Goal: Communication & Community: Answer question/provide support

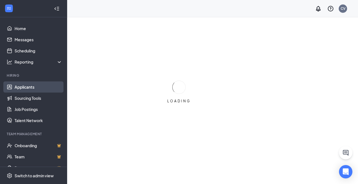
click at [23, 91] on link "Applicants" at bounding box center [39, 87] width 48 height 11
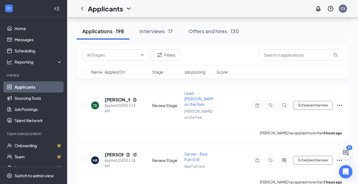
scroll to position [348, 0]
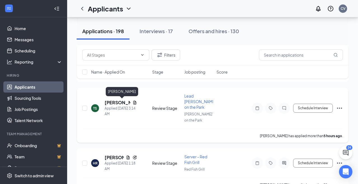
click at [111, 102] on h5 "[PERSON_NAME]" at bounding box center [118, 103] width 26 height 6
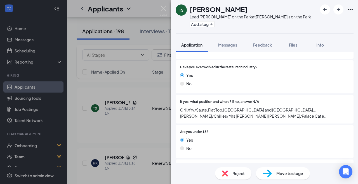
scroll to position [144, 0]
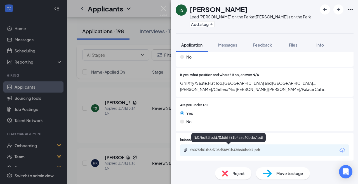
click at [221, 148] on div "fb075d81fb3d703d5f891b435c60bde7.pdf" at bounding box center [229, 150] width 78 height 4
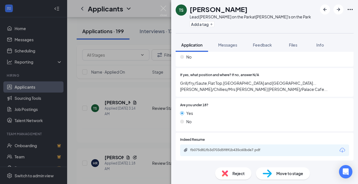
click at [237, 176] on span "Reject" at bounding box center [238, 174] width 12 height 6
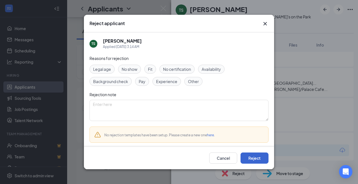
click at [259, 160] on button "Reject" at bounding box center [254, 158] width 28 height 11
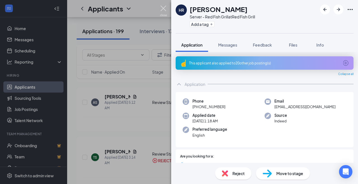
click at [164, 7] on img at bounding box center [163, 11] width 7 height 11
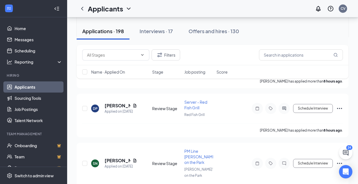
scroll to position [553, 0]
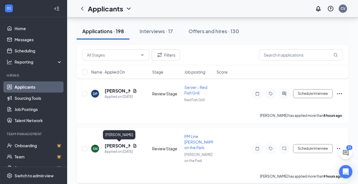
click at [119, 148] on h5 "[PERSON_NAME]" at bounding box center [118, 146] width 26 height 6
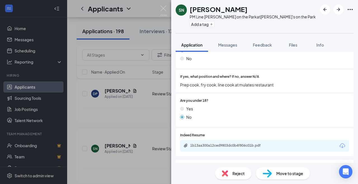
scroll to position [149, 0]
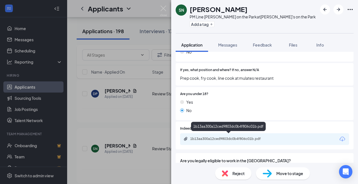
click at [239, 138] on div "1b13aa300a12ced9803dc0b4f806c01b.pdf" at bounding box center [229, 139] width 78 height 4
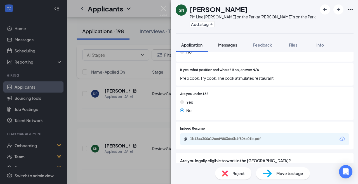
click at [226, 45] on span "Messages" at bounding box center [227, 44] width 19 height 5
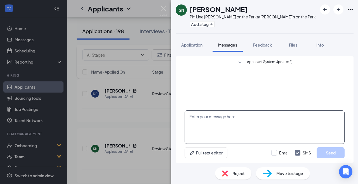
click at [224, 117] on textarea at bounding box center [264, 128] width 160 height 34
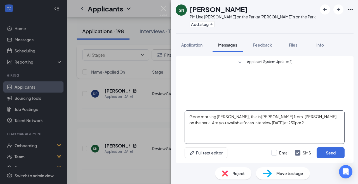
click at [296, 118] on textarea "Good morning [PERSON_NAME] , this is [PERSON_NAME] from. [PERSON_NAME] on the p…" at bounding box center [264, 128] width 160 height 34
drag, startPoint x: 189, startPoint y: 116, endPoint x: 281, endPoint y: 128, distance: 93.2
click at [281, 128] on textarea "Good morning [PERSON_NAME] , this is [PERSON_NAME] from [PERSON_NAME] on the pa…" at bounding box center [264, 128] width 160 height 34
type textarea "Good morning [PERSON_NAME] , this is [PERSON_NAME] from [PERSON_NAME] on the pa…"
click at [328, 153] on button "Send" at bounding box center [330, 153] width 28 height 11
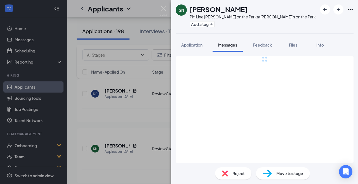
click at [164, 5] on div "SN [PERSON_NAME] PM Line [PERSON_NAME] on the Park at [PERSON_NAME]'s on the Pa…" at bounding box center [179, 92] width 358 height 184
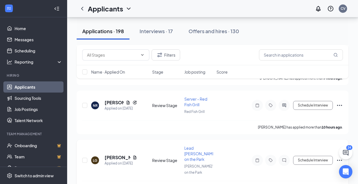
scroll to position [701, 0]
click at [115, 158] on h5 "[PERSON_NAME]" at bounding box center [118, 158] width 26 height 6
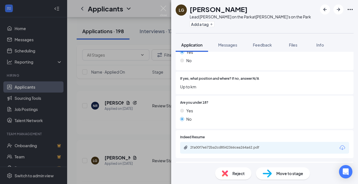
scroll to position [144, 0]
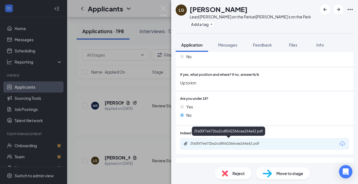
click at [233, 142] on div "2fa00f7e672ba2cd8542366cea264a62.pdf" at bounding box center [229, 144] width 78 height 4
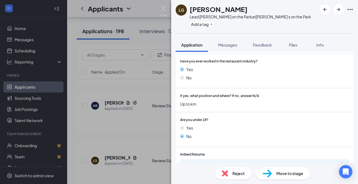
scroll to position [122, 0]
click at [231, 41] on button "Messages" at bounding box center [227, 45] width 30 height 14
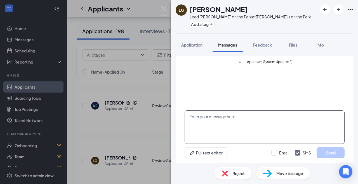
click at [208, 116] on textarea at bounding box center [264, 128] width 160 height 34
paste textarea "Good morning [PERSON_NAME] , this is [PERSON_NAME] from [PERSON_NAME] on the pa…"
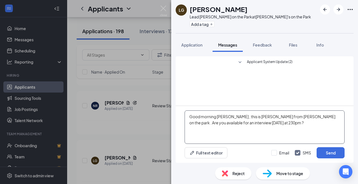
click at [233, 118] on textarea "Good morning [PERSON_NAME] , this is [PERSON_NAME] from [PERSON_NAME] on the pa…" at bounding box center [264, 128] width 160 height 34
type textarea "Good morning [PERSON_NAME] , this is [PERSON_NAME] from [PERSON_NAME] on the pa…"
click at [329, 151] on button "Send" at bounding box center [330, 153] width 28 height 11
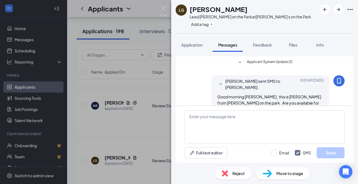
scroll to position [15, 0]
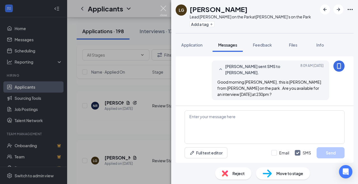
click at [162, 8] on img at bounding box center [163, 11] width 7 height 11
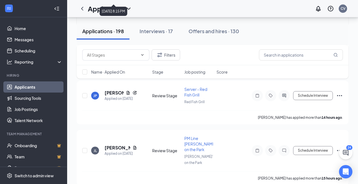
scroll to position [927, 0]
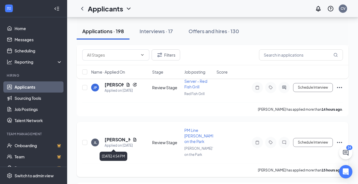
click at [120, 143] on div "Applied on [DATE]" at bounding box center [121, 146] width 32 height 6
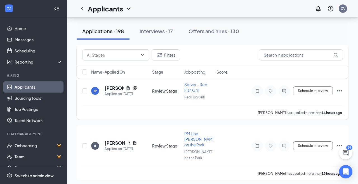
scroll to position [925, 0]
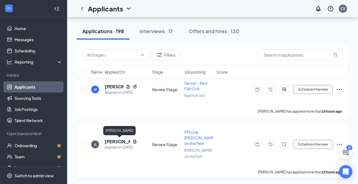
click at [118, 142] on h5 "[PERSON_NAME]" at bounding box center [118, 142] width 26 height 6
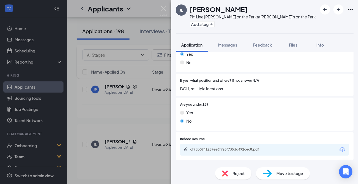
scroll to position [170, 0]
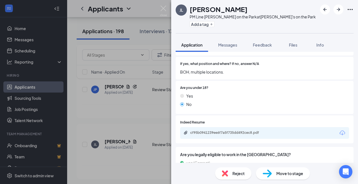
click at [234, 128] on div "cf95b0941239ee6f7a5f735dd492cec8.pdf" at bounding box center [264, 133] width 169 height 12
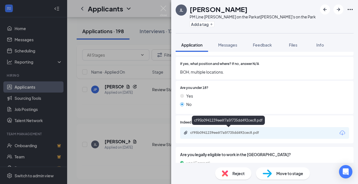
click at [234, 131] on div "cf95b0941239ee6f7a5f735dd492cec8.pdf" at bounding box center [229, 133] width 78 height 4
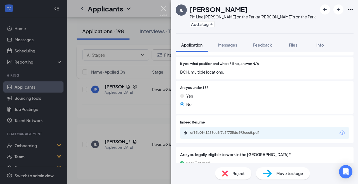
click at [163, 8] on img at bounding box center [163, 11] width 7 height 11
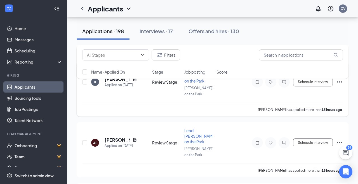
scroll to position [989, 0]
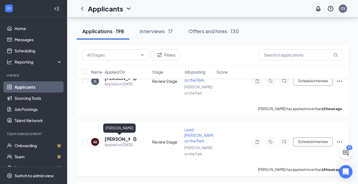
click at [114, 140] on h5 "[PERSON_NAME]" at bounding box center [118, 139] width 26 height 6
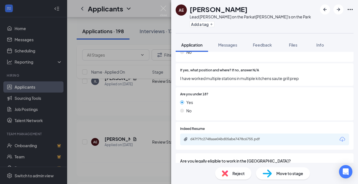
scroll to position [155, 0]
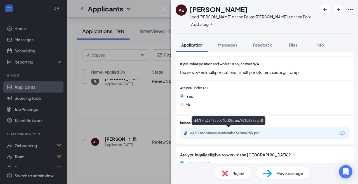
click at [213, 132] on div "d47f7fc2748aae04bd05abe7478c6755.pdf" at bounding box center [229, 133] width 78 height 4
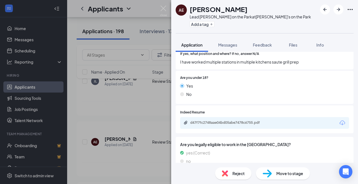
scroll to position [165, 0]
click at [241, 91] on div "No" at bounding box center [264, 94] width 169 height 6
click at [164, 7] on img at bounding box center [163, 11] width 7 height 11
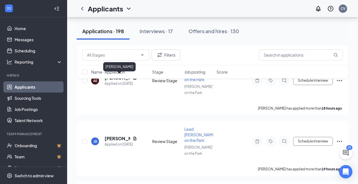
scroll to position [1052, 0]
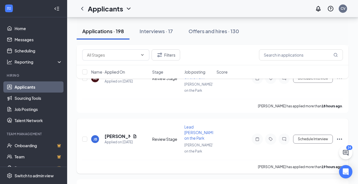
click at [191, 133] on span "Lead [PERSON_NAME] on the Park" at bounding box center [200, 133] width 32 height 16
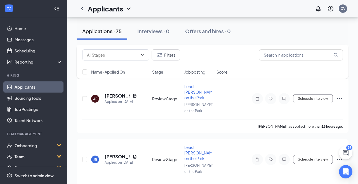
scroll to position [155, 0]
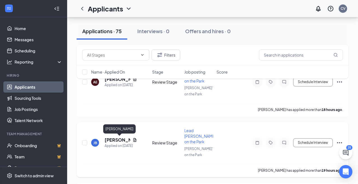
click at [111, 139] on h5 "[PERSON_NAME]" at bounding box center [118, 140] width 26 height 6
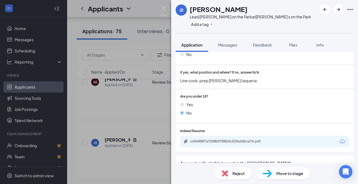
scroll to position [165, 0]
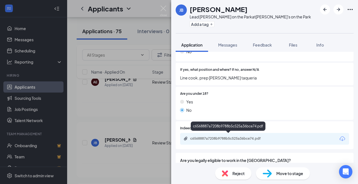
click at [234, 137] on div "c6568887a7208b9788b5c525a36bce74.pdf" at bounding box center [229, 139] width 78 height 4
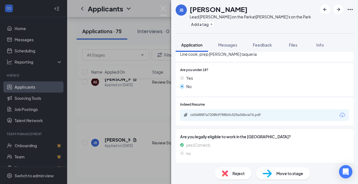
scroll to position [188, 0]
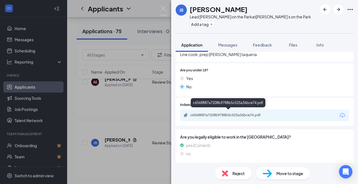
click at [251, 113] on div "c6568887a7208b9788b5c525a36bce74.pdf" at bounding box center [229, 115] width 78 height 4
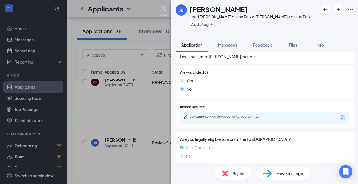
click at [165, 7] on img at bounding box center [163, 11] width 7 height 11
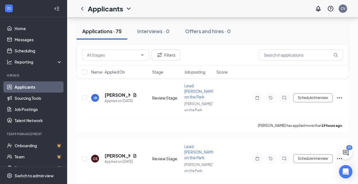
scroll to position [200, 0]
click at [113, 157] on h5 "[PERSON_NAME]" at bounding box center [118, 156] width 26 height 6
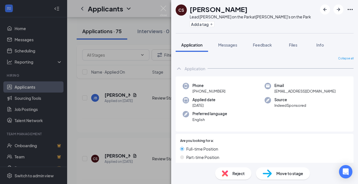
scroll to position [163, 0]
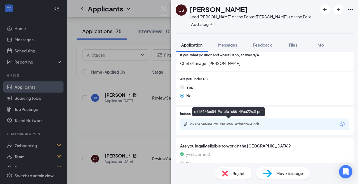
click at [231, 122] on div "d916474a68419c1efa1c55149ba2263f.pdf" at bounding box center [229, 124] width 78 height 4
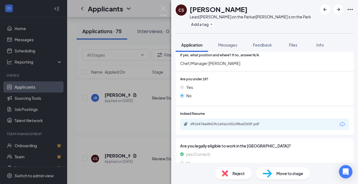
click at [234, 173] on span "Reject" at bounding box center [238, 174] width 12 height 6
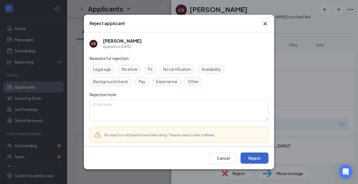
click at [255, 157] on button "Reject" at bounding box center [254, 158] width 28 height 11
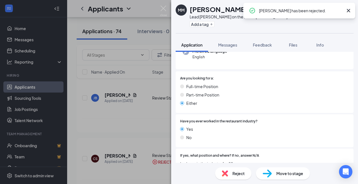
scroll to position [167, 0]
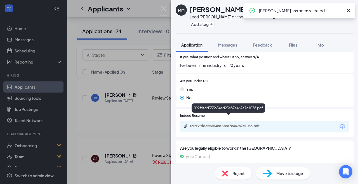
click at [209, 124] on div "092f9fdd355654ed23e87e467a7c1038.pdf" at bounding box center [229, 126] width 78 height 4
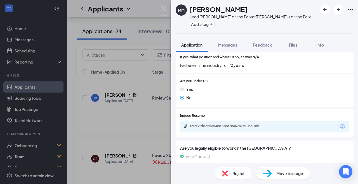
click at [20, 43] on div "MM [PERSON_NAME] Lead [PERSON_NAME] on the Park at [PERSON_NAME]'s on the Park …" at bounding box center [179, 92] width 358 height 184
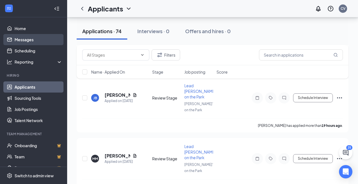
click at [20, 42] on link "Messages" at bounding box center [39, 39] width 48 height 11
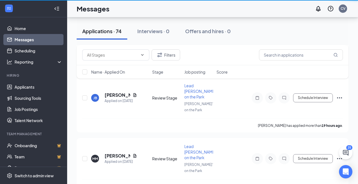
click at [20, 42] on link "Messages" at bounding box center [39, 39] width 48 height 11
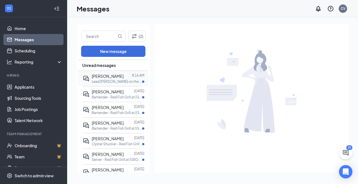
click at [98, 79] on p "Lead [PERSON_NAME] on the Park at [PERSON_NAME]'s on the Park" at bounding box center [117, 81] width 50 height 5
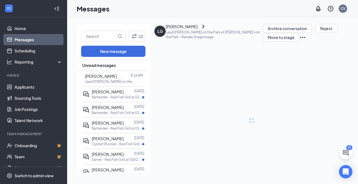
scroll to position [12, 0]
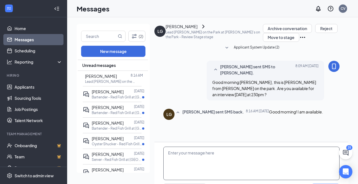
click at [190, 147] on textarea at bounding box center [251, 164] width 176 height 34
type textarea "great see you at 230 pm"
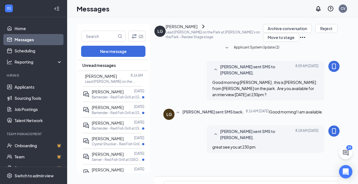
scroll to position [0, 0]
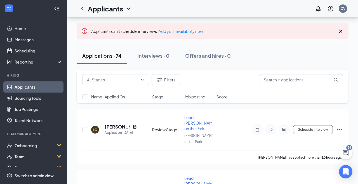
scroll to position [48, 0]
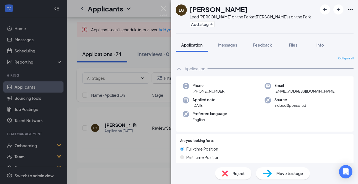
scroll to position [167, 0]
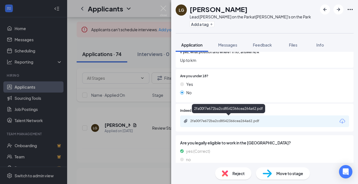
click at [247, 119] on div "2fa00f7e672ba2cd8542366cea264a62.pdf" at bounding box center [229, 121] width 78 height 4
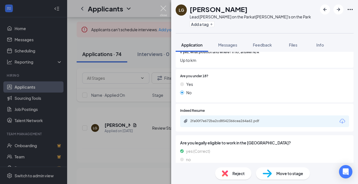
click at [163, 10] on img at bounding box center [163, 11] width 7 height 11
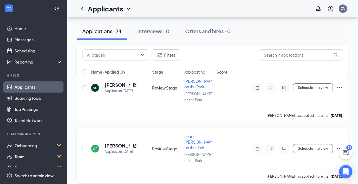
scroll to position [336, 0]
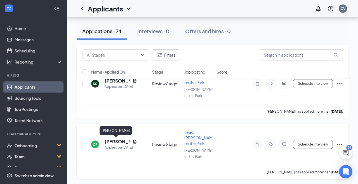
click at [117, 141] on h5 "[PERSON_NAME]" at bounding box center [118, 142] width 26 height 6
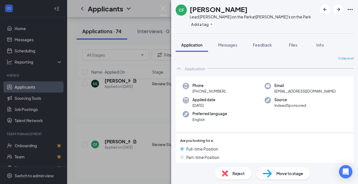
scroll to position [141, 0]
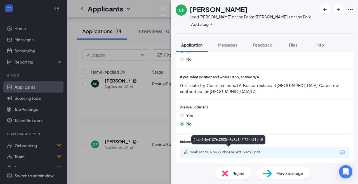
click at [210, 150] on div "2c4b1dcd107b4353fb84341e2f59ac91.pdf" at bounding box center [229, 152] width 78 height 4
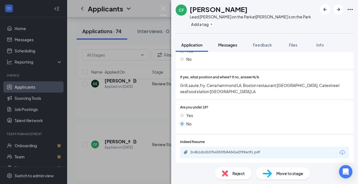
click at [228, 45] on span "Messages" at bounding box center [227, 44] width 19 height 5
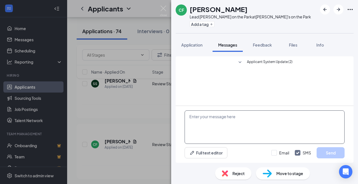
click at [200, 124] on textarea at bounding box center [264, 128] width 160 height 34
paste textarea "Good morning [PERSON_NAME] , this is [PERSON_NAME] from [PERSON_NAME] on the pa…"
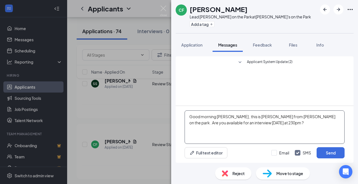
click at [232, 117] on textarea "Good morning [PERSON_NAME] , this is [PERSON_NAME] from [PERSON_NAME] on the pa…" at bounding box center [264, 128] width 160 height 34
click at [267, 124] on textarea "Good morning Christopher , this is Christopher Vazquez from Ralphs on the park …" at bounding box center [264, 128] width 160 height 34
type textarea "Good morning Christopher , this is Christopher Vazquez from Ralphs on the park …"
click at [328, 155] on button "Send" at bounding box center [330, 153] width 28 height 11
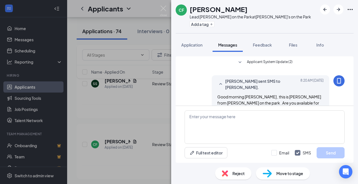
scroll to position [15, 0]
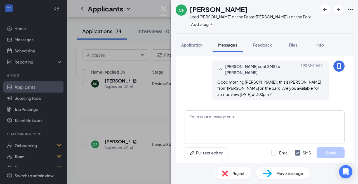
click at [164, 7] on img at bounding box center [163, 11] width 7 height 11
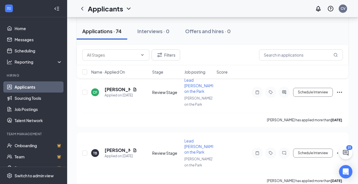
scroll to position [401, 0]
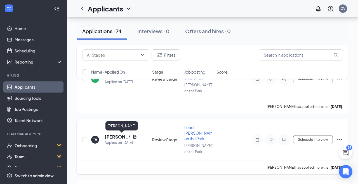
click at [120, 137] on h5 "[PERSON_NAME]" at bounding box center [118, 137] width 26 height 6
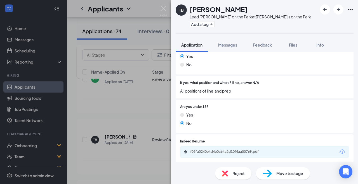
scroll to position [158, 0]
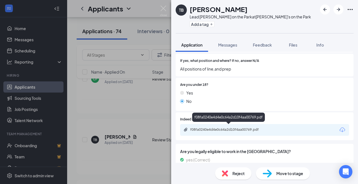
click at [200, 129] on div "f08fa0240e4d4e0c64a2d10f4aa00769.pdf" at bounding box center [229, 130] width 78 height 4
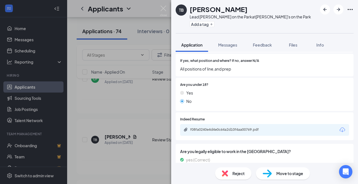
click at [234, 177] on span "Reject" at bounding box center [238, 174] width 12 height 6
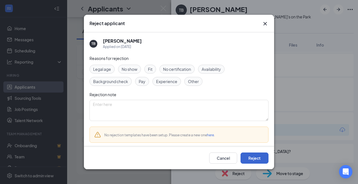
click at [256, 161] on button "Reject" at bounding box center [254, 158] width 28 height 11
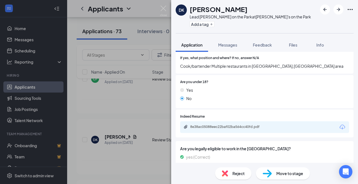
scroll to position [177, 0]
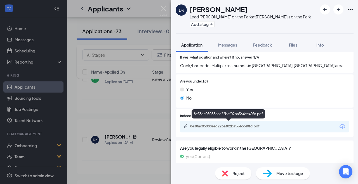
click at [229, 125] on div "8e38ac05088eec22baf02ba564cc40fd.pdf" at bounding box center [229, 126] width 78 height 4
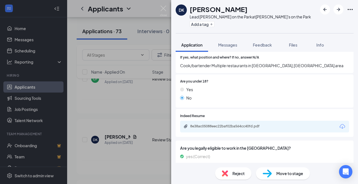
click at [232, 173] on div "Reject" at bounding box center [233, 174] width 36 height 12
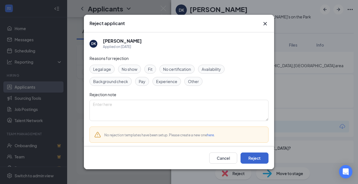
click at [251, 159] on button "Reject" at bounding box center [254, 158] width 28 height 11
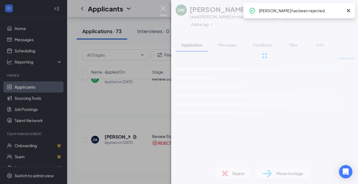
click at [165, 9] on img at bounding box center [163, 11] width 7 height 11
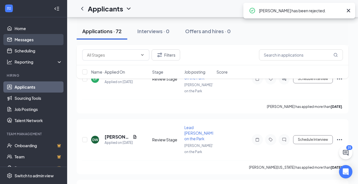
click at [23, 40] on link "Messages" at bounding box center [39, 39] width 48 height 11
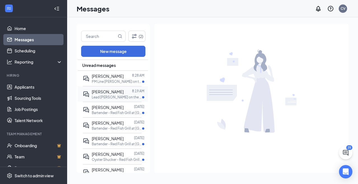
click at [115, 97] on p "Lead [PERSON_NAME] on the Park at [PERSON_NAME]'s on the Park" at bounding box center [117, 97] width 50 height 5
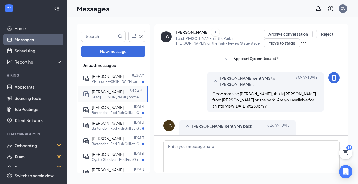
scroll to position [20, 0]
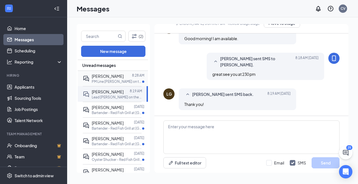
click at [127, 80] on p "PM Line Cook - Ralph's on the Park at Ralph's on the Park" at bounding box center [117, 81] width 50 height 5
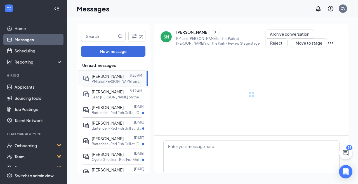
scroll to position [20, 0]
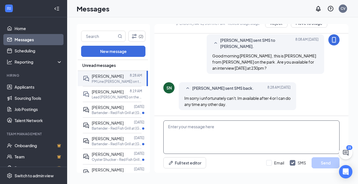
click at [220, 127] on textarea at bounding box center [251, 138] width 176 height 34
type textarea "How about tomorrow at 3pm"
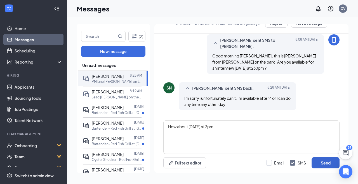
click at [322, 166] on button "Send" at bounding box center [325, 163] width 28 height 11
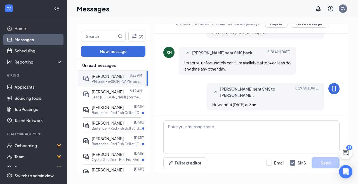
scroll to position [54, 0]
click at [25, 84] on link "Applicants" at bounding box center [39, 87] width 48 height 11
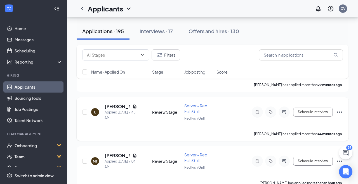
scroll to position [160, 0]
